Goal: Navigation & Orientation: Find specific page/section

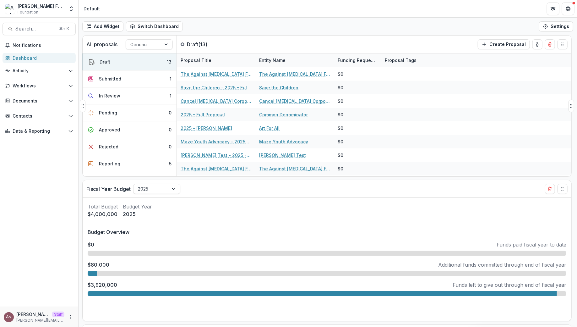
scroll to position [14, 0]
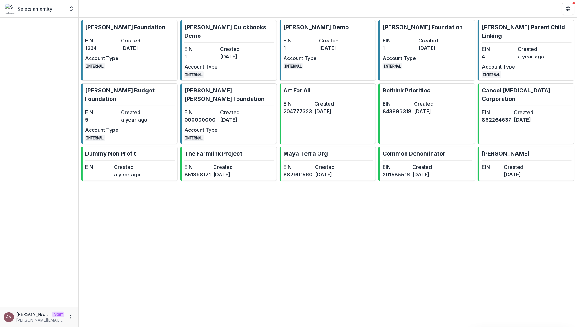
click at [279, 213] on div "Ruthwick Foundation EIN 1234 Created 3 years ago Account Type INTERNAL Ruthwick…" at bounding box center [328, 172] width 498 height 309
click at [233, 9] on header at bounding box center [328, 8] width 498 height 17
click at [168, 3] on header at bounding box center [328, 8] width 498 height 17
click at [169, 3] on header at bounding box center [328, 8] width 498 height 17
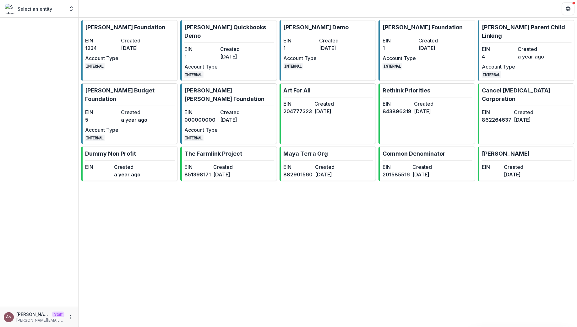
click at [169, 3] on header at bounding box center [328, 8] width 498 height 17
click at [162, 8] on header at bounding box center [328, 8] width 498 height 17
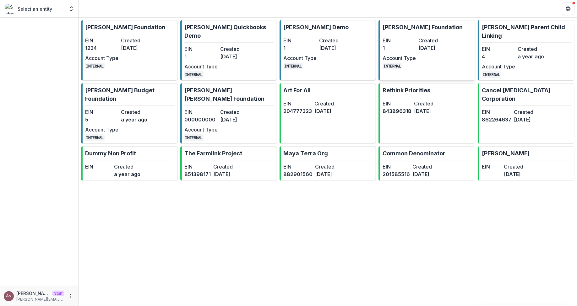
click at [409, 53] on div "EIN 1 Created 2 years ago Account Type INTERNAL" at bounding box center [417, 53] width 69 height 33
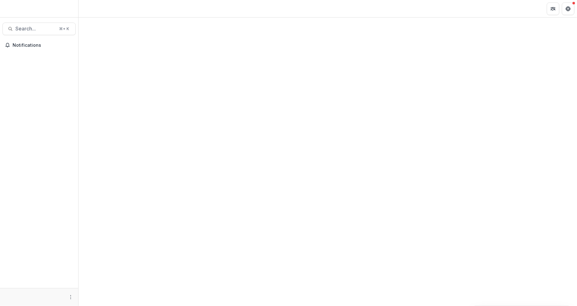
click at [148, 63] on div at bounding box center [328, 162] width 498 height 289
click at [73, 8] on div at bounding box center [39, 10] width 78 height 15
click at [186, 85] on div at bounding box center [328, 162] width 498 height 289
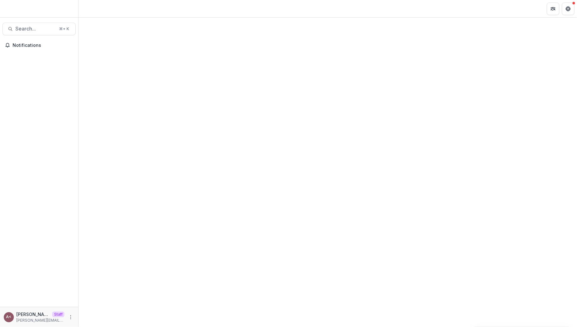
click at [210, 54] on div at bounding box center [328, 172] width 498 height 309
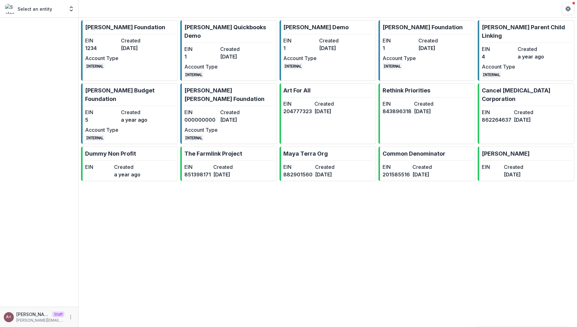
click at [230, 86] on p "[PERSON_NAME] [PERSON_NAME] Foundation" at bounding box center [229, 94] width 90 height 17
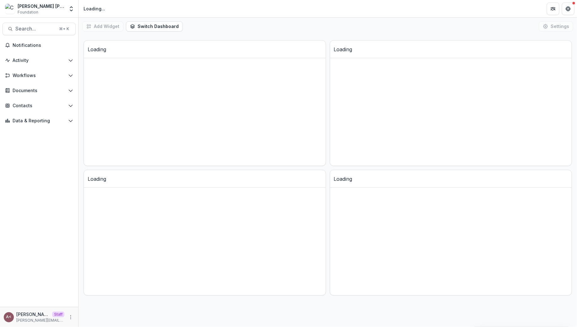
click at [228, 22] on div "Add Widget Switch Dashboard Default New Dashboard Settings" at bounding box center [328, 27] width 498 height 18
